Goal: Browse casually: Explore the website without a specific task or goal

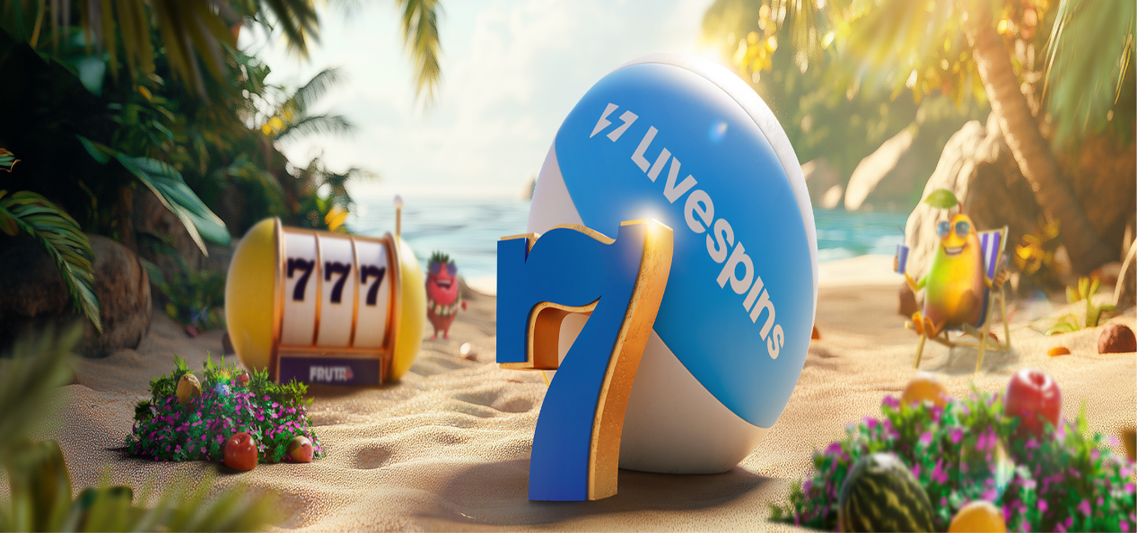
drag, startPoint x: 100, startPoint y: 145, endPoint x: 135, endPoint y: 231, distance: 92.6
click at [135, 209] on icon "Primary" at bounding box center [186, 141] width 269 height 135
click at [14, 358] on span "chevron-left icon" at bounding box center [14, 358] width 0 height 0
click at [14, 392] on span "close icon" at bounding box center [14, 392] width 0 height 0
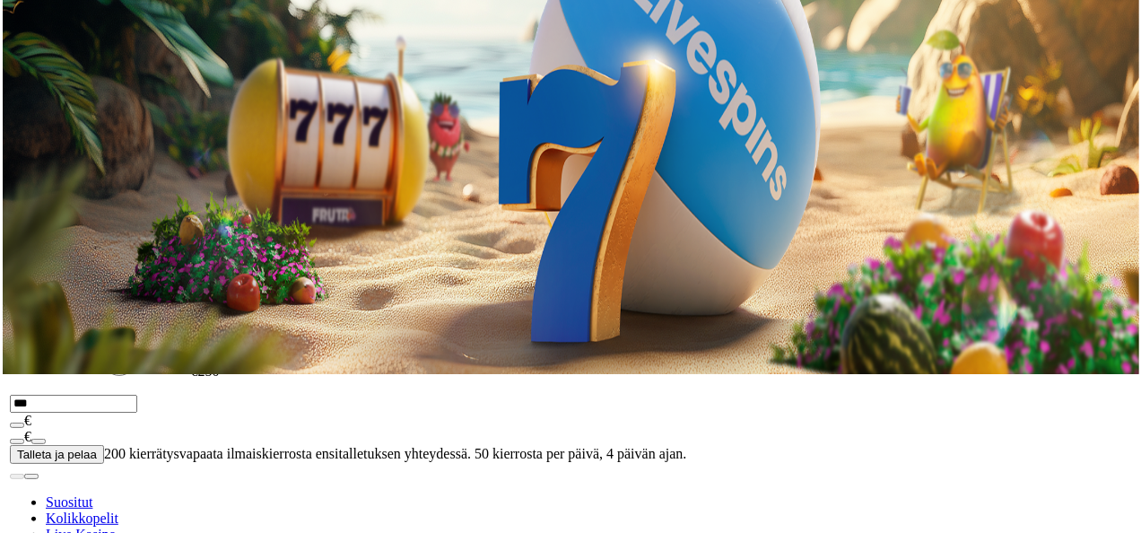
scroll to position [161, 0]
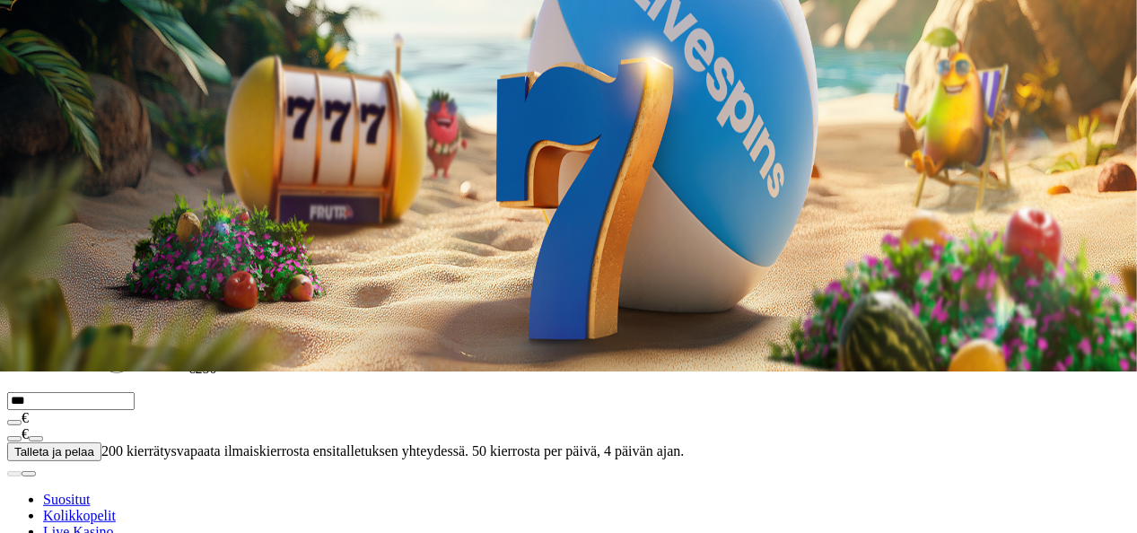
drag, startPoint x: 92, startPoint y: 240, endPoint x: 92, endPoint y: 253, distance: 13.5
click at [398, 50] on span "[PERSON_NAME] [PERSON_NAME]" at bounding box center [498, 43] width 200 height 13
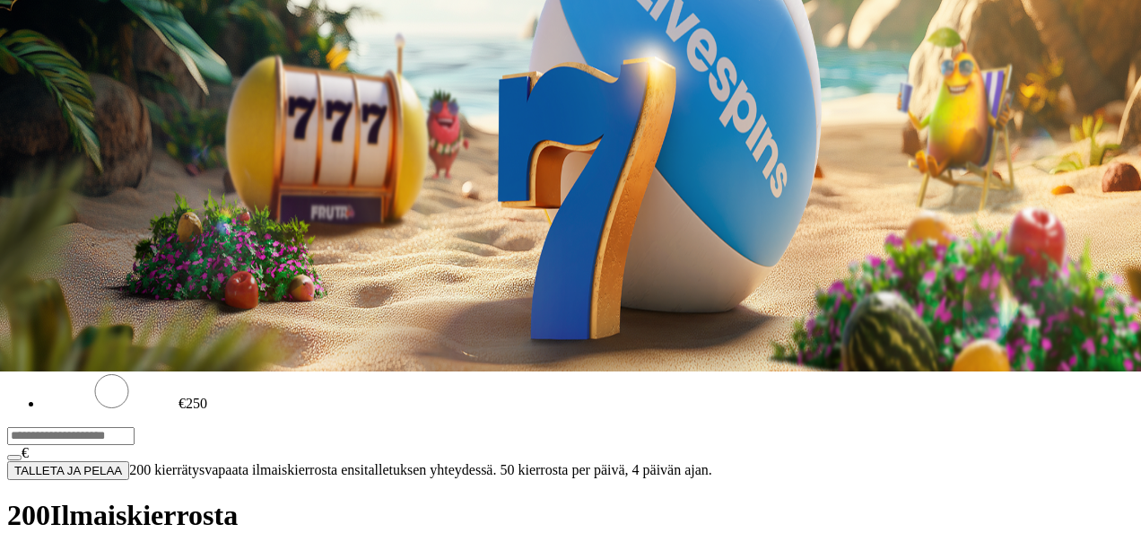
click at [14, 273] on span "close icon" at bounding box center [14, 273] width 0 height 0
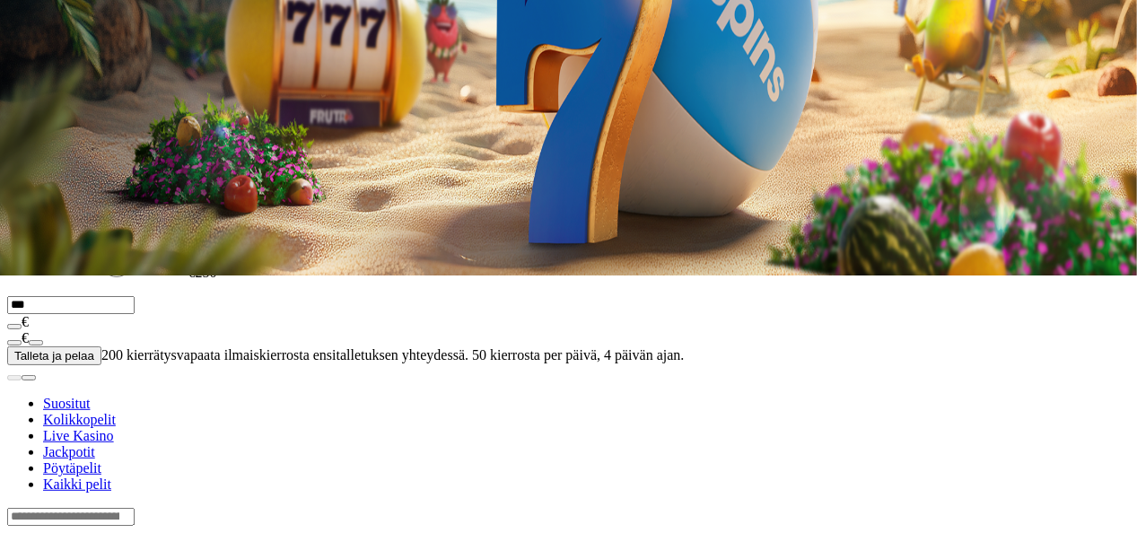
scroll to position [266, 0]
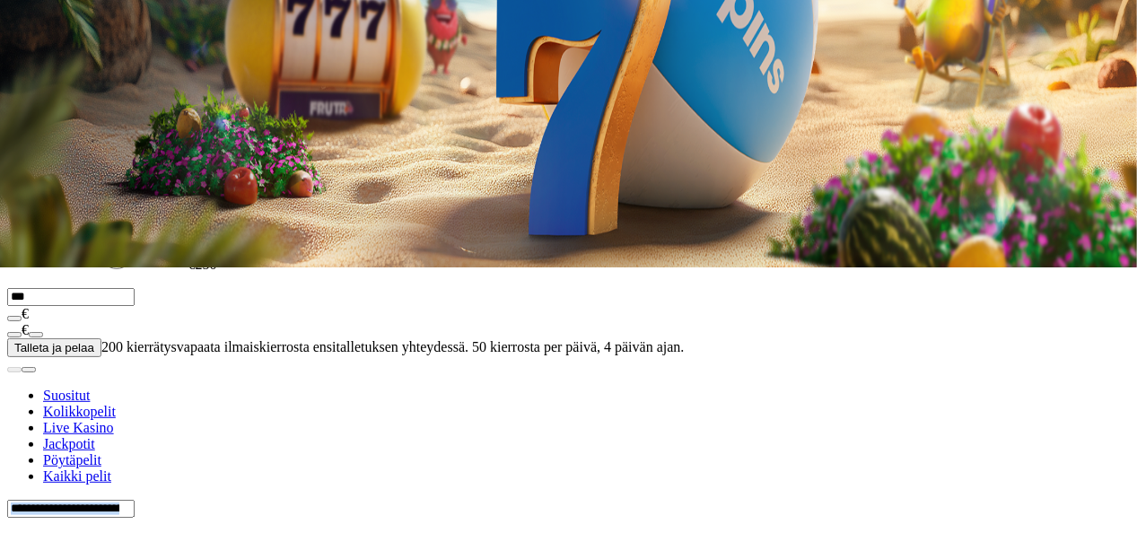
drag, startPoint x: 1132, startPoint y: 217, endPoint x: 1118, endPoint y: 94, distance: 123.7
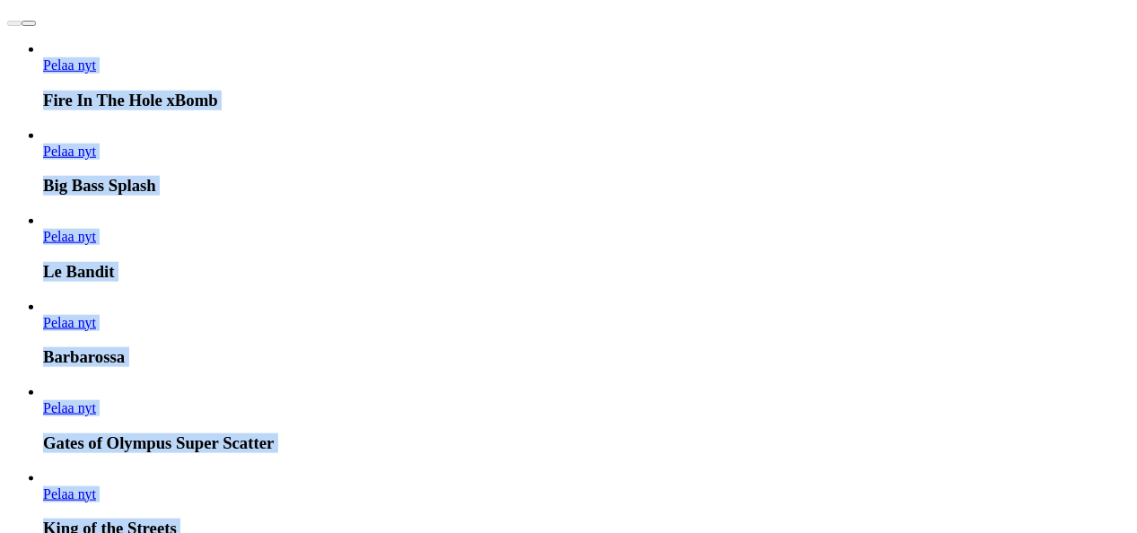
scroll to position [833, 0]
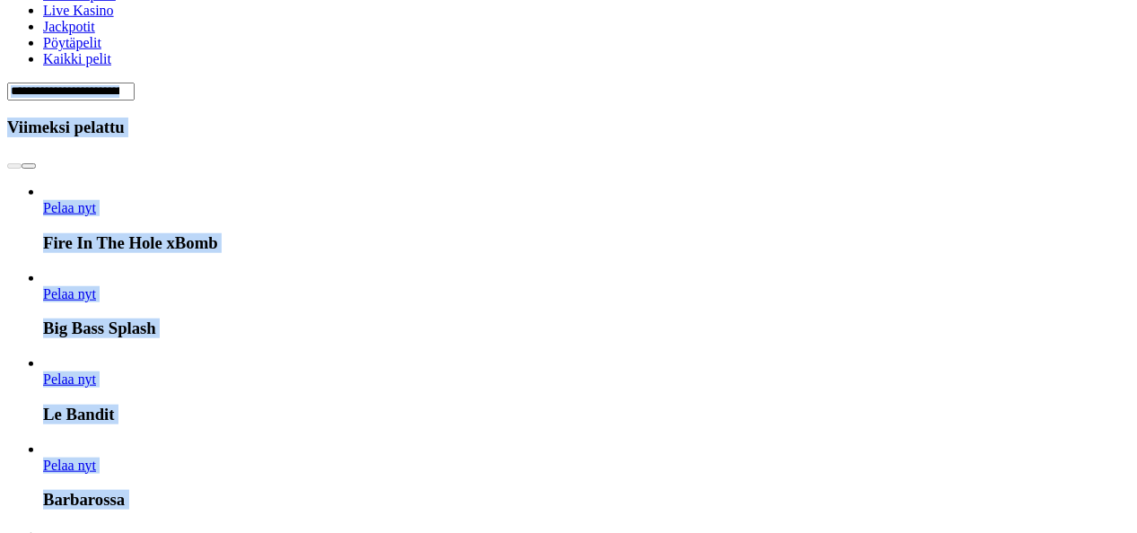
scroll to position [682, 0]
drag, startPoint x: 228, startPoint y: 401, endPoint x: 305, endPoint y: 429, distance: 82.0
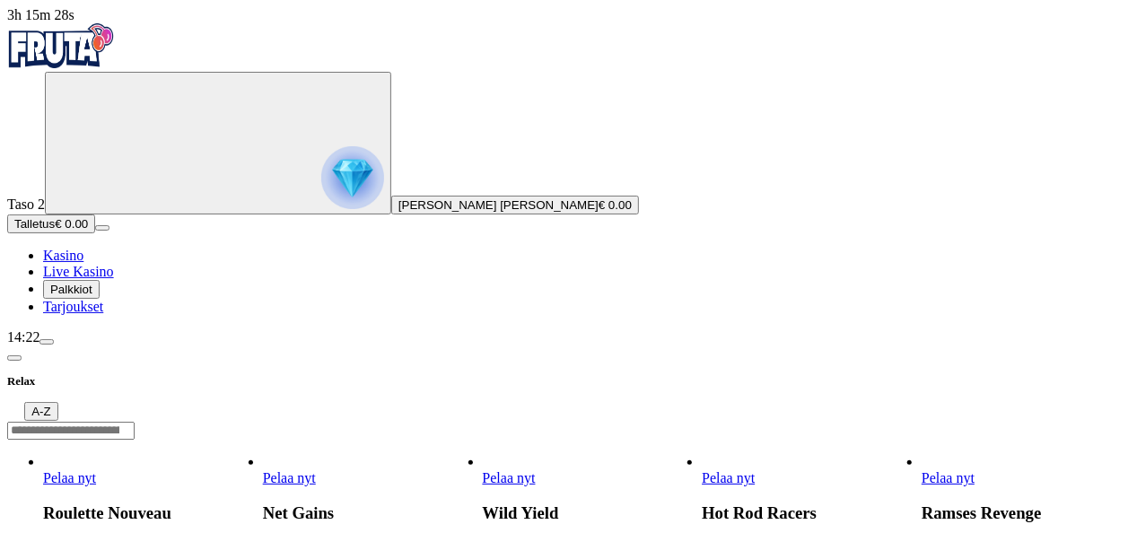
click at [14, 358] on span "chevron-left icon" at bounding box center [14, 358] width 0 height 0
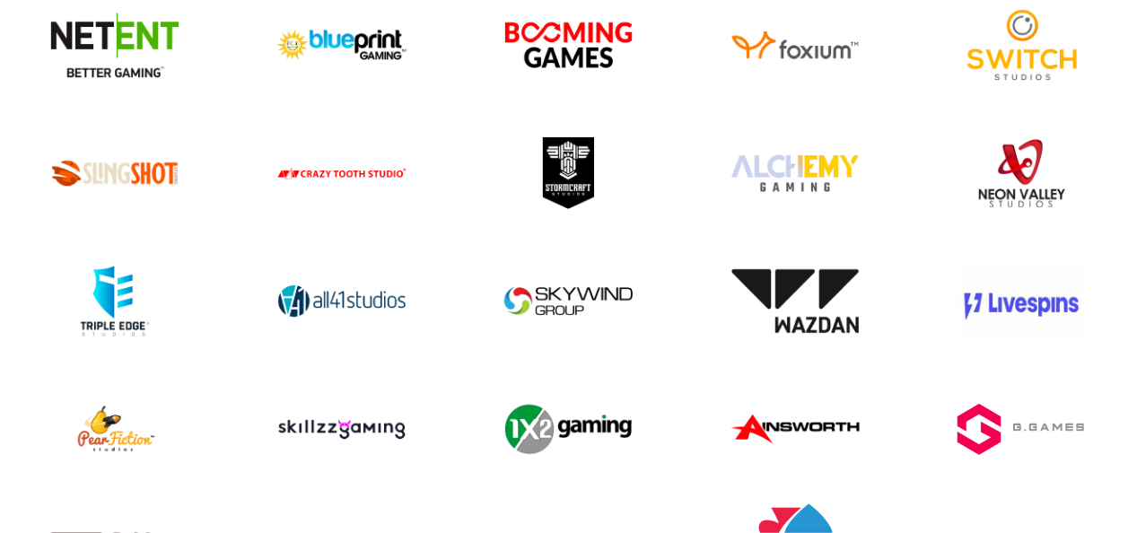
scroll to position [1890, 0]
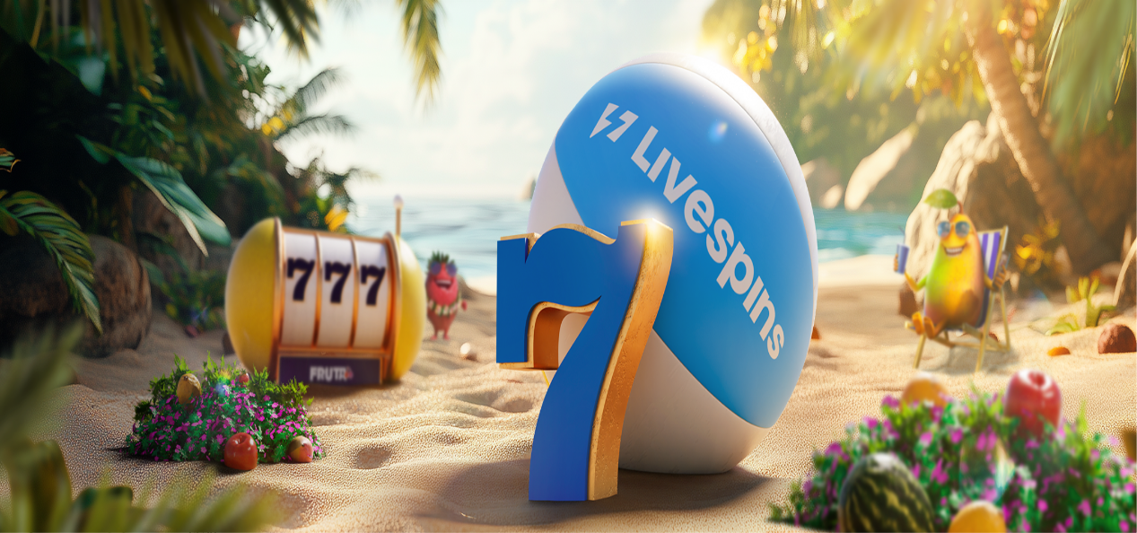
click at [92, 296] on span "Palkkiot" at bounding box center [71, 289] width 42 height 13
